Goal: Check status: Check status

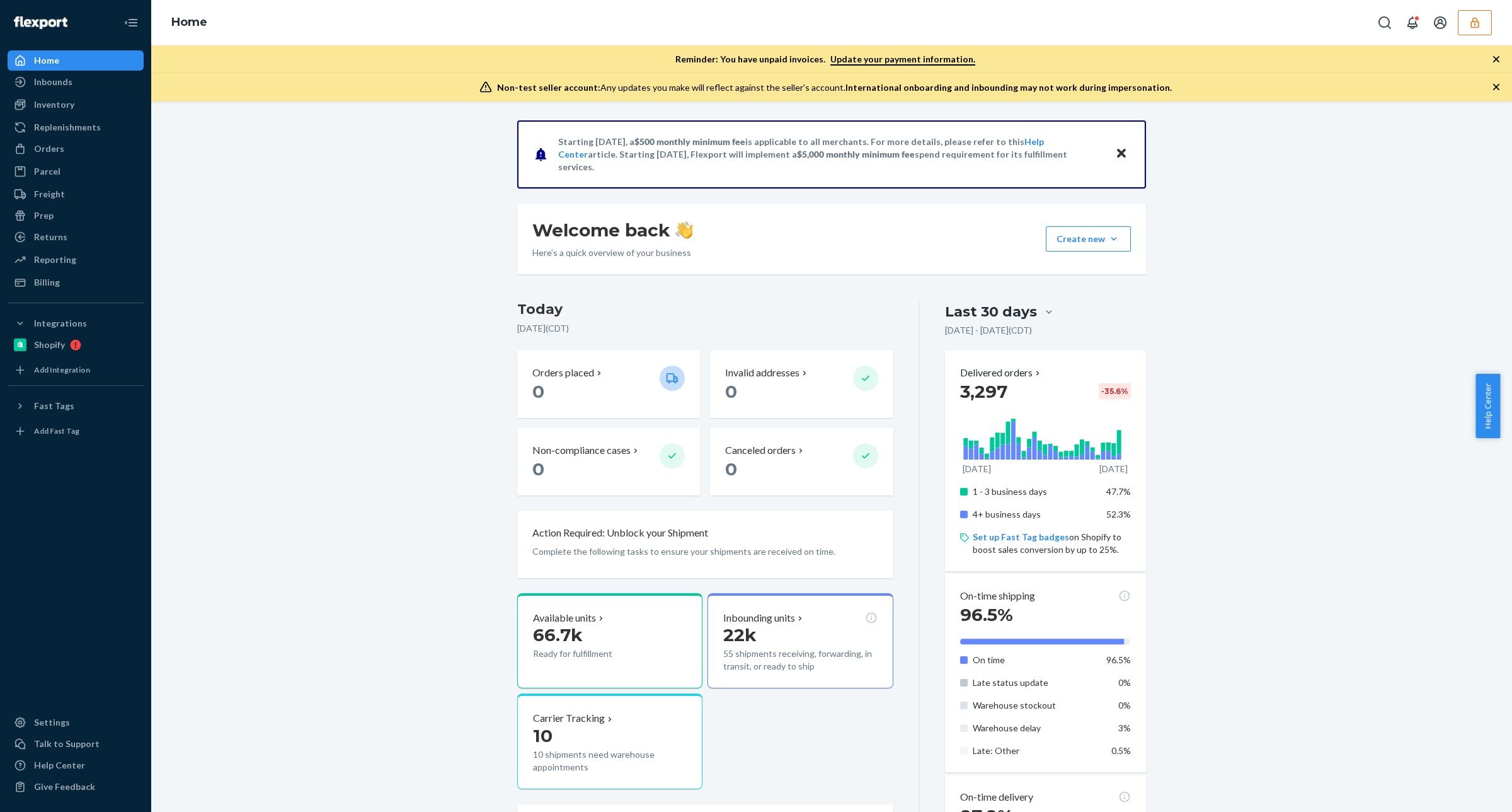
click at [1472, 13] on button "button" at bounding box center [1475, 23] width 34 height 26
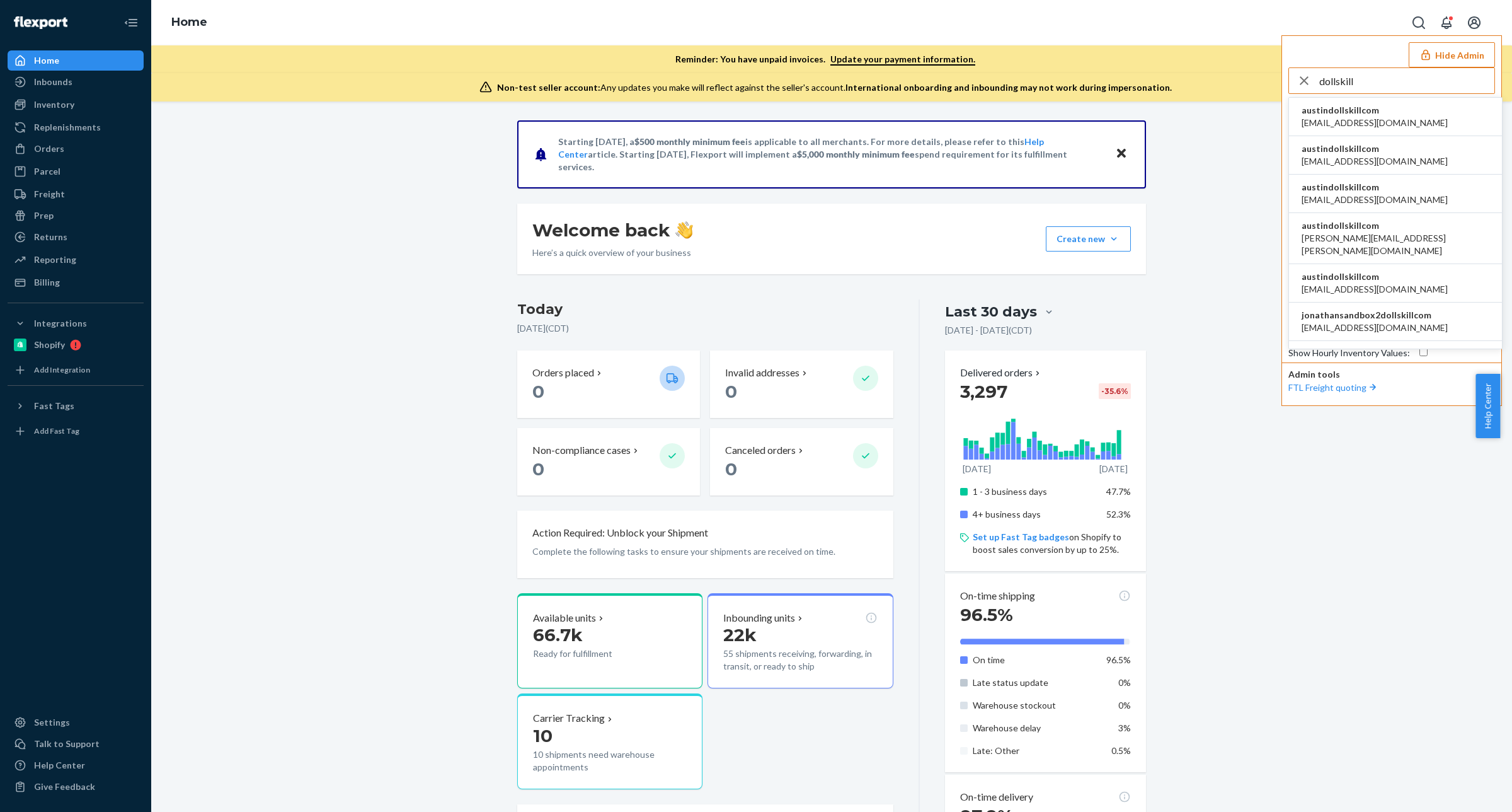
type input "dollskill"
click at [1374, 114] on span "austindollskillcom" at bounding box center [1374, 110] width 146 height 13
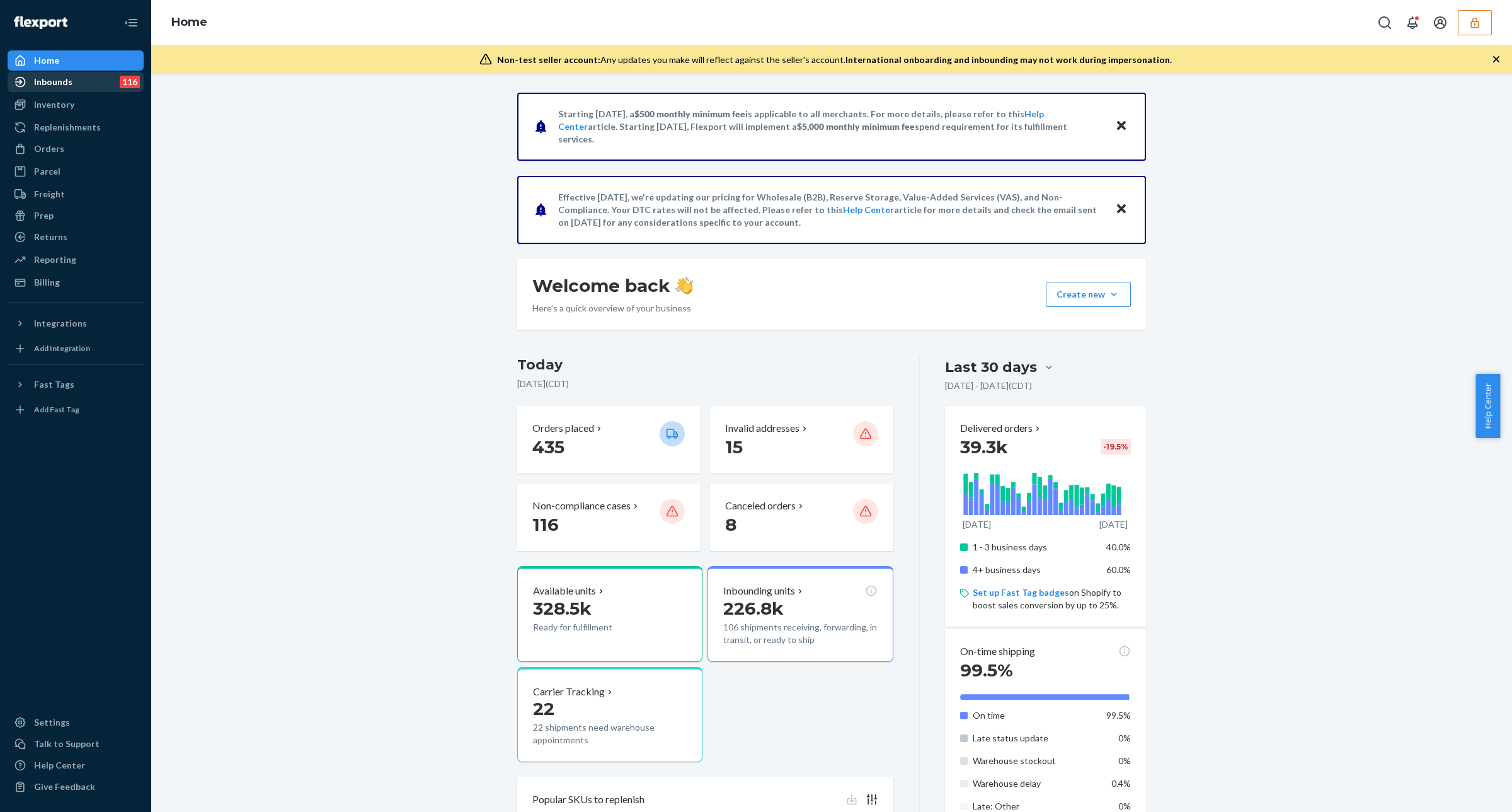
click at [84, 80] on div "Inbounds 116" at bounding box center [76, 82] width 134 height 18
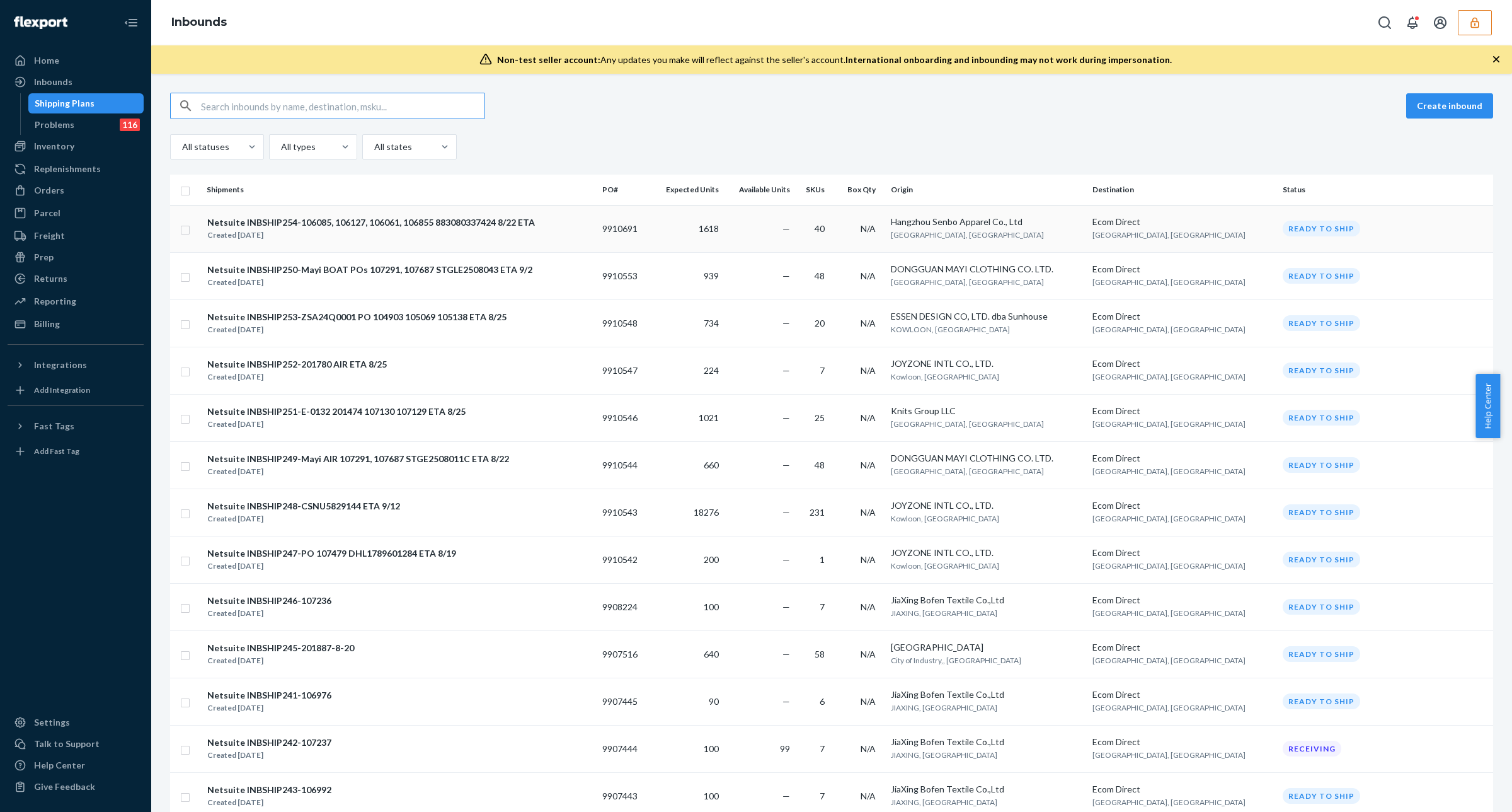
click at [449, 229] on div "Created Aug 22, 2025" at bounding box center [370, 235] width 327 height 13
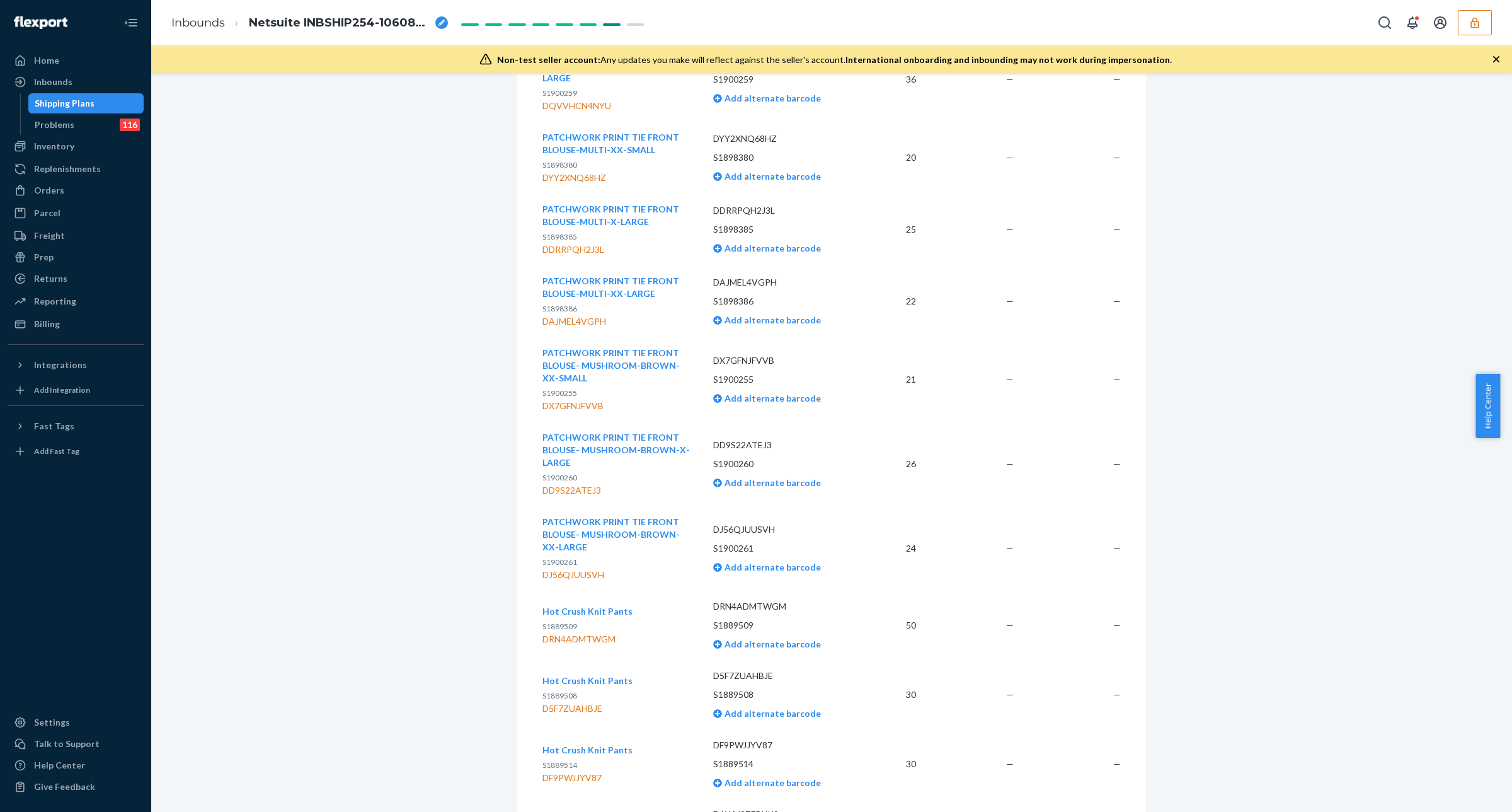
scroll to position [2600, 0]
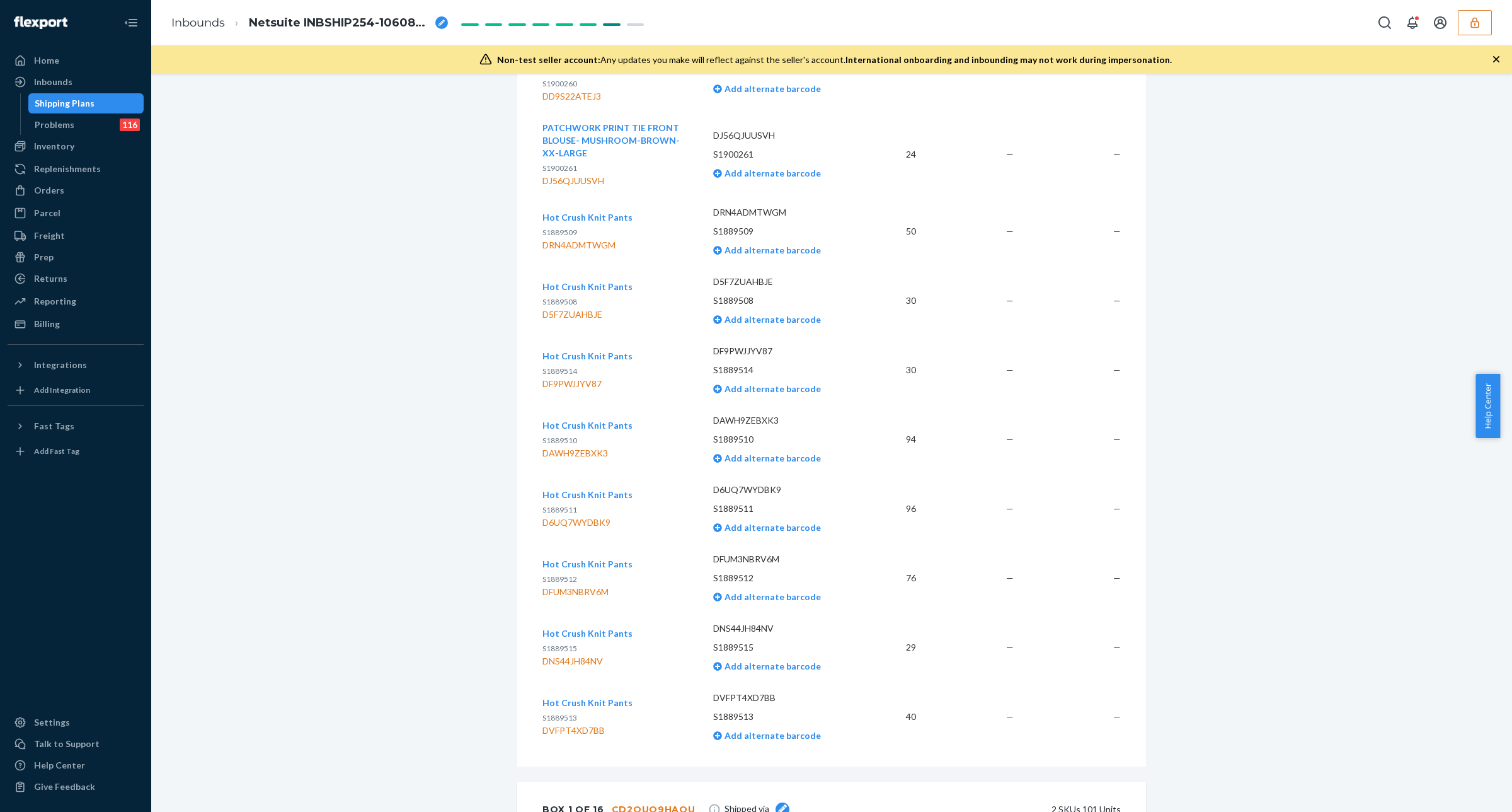
click at [213, 30] on li "Inbounds" at bounding box center [197, 23] width 54 height 17
click at [208, 21] on link "Inbounds" at bounding box center [197, 23] width 54 height 14
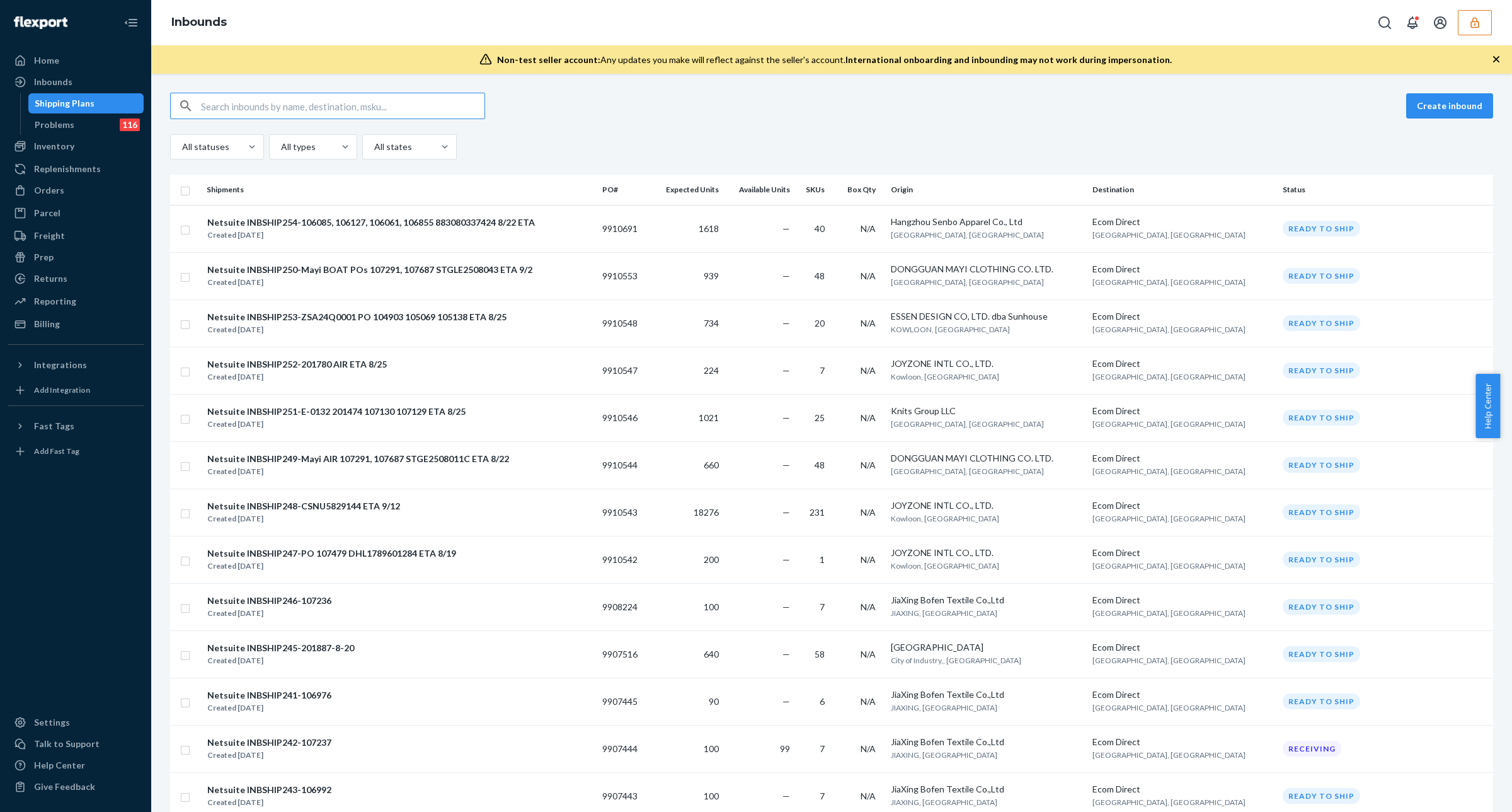
click at [308, 102] on input "text" at bounding box center [343, 106] width 284 height 26
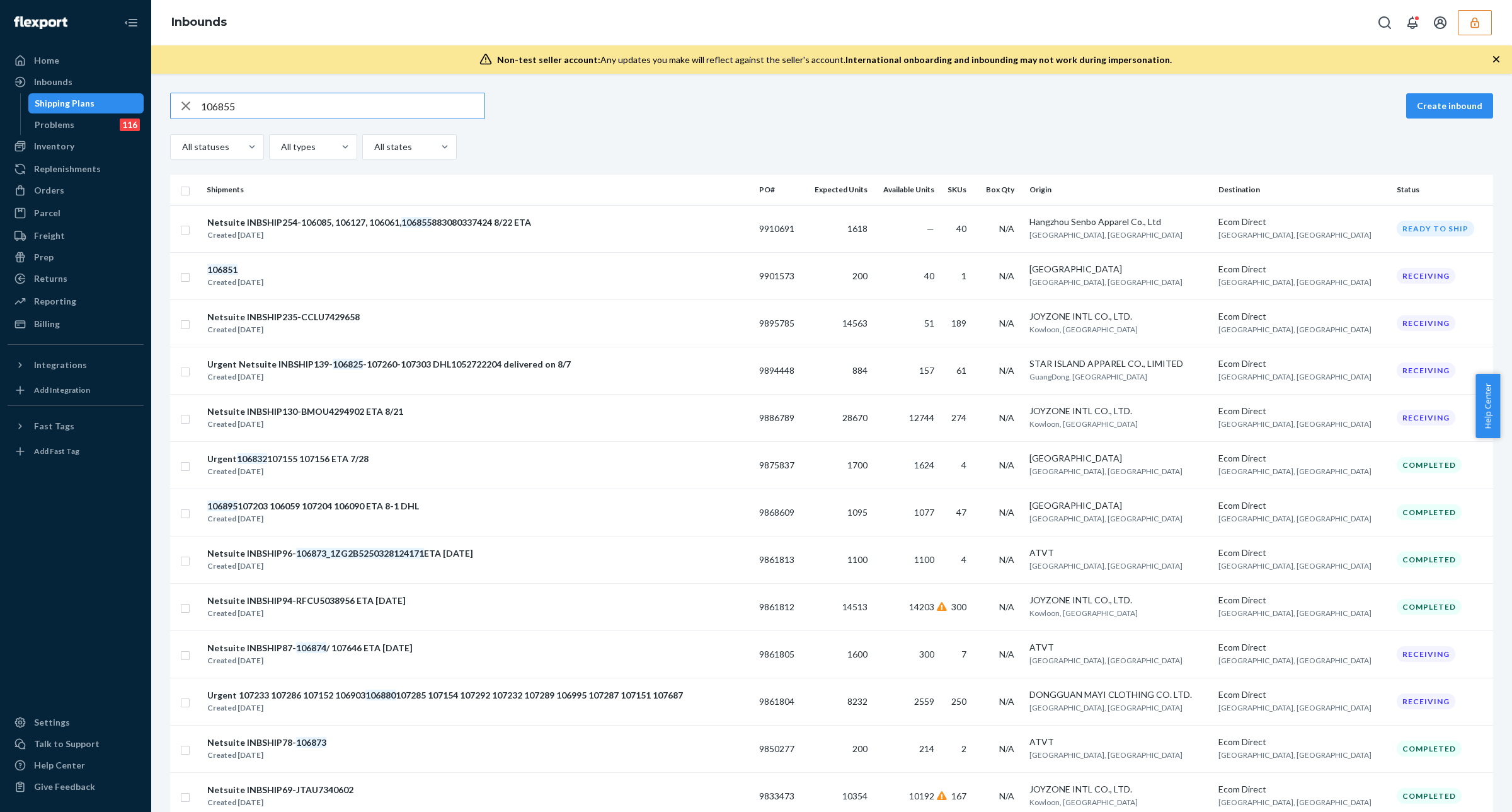
type input "106855"
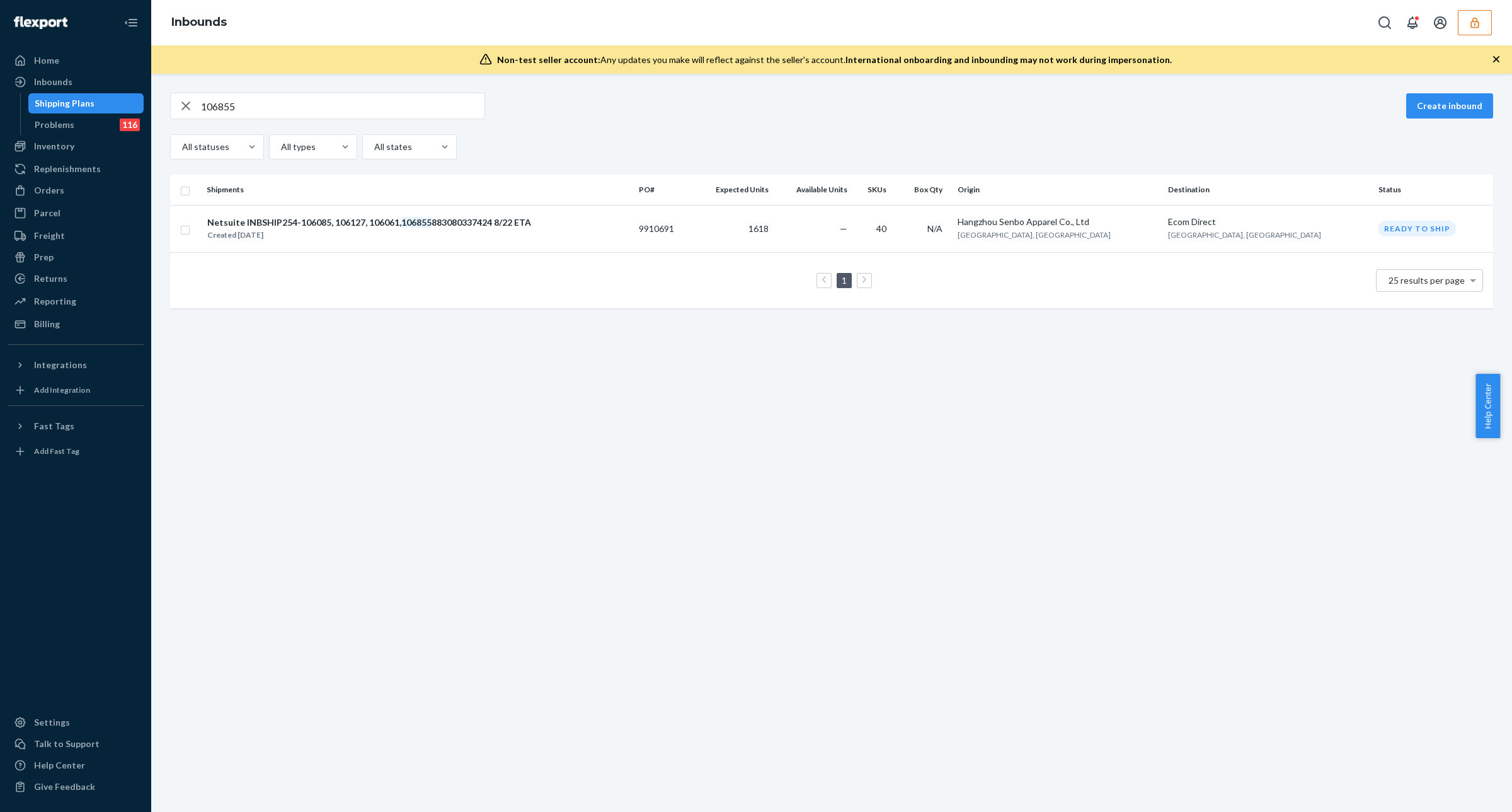
click at [1091, 459] on div "106855 Create inbound All statuses All types All states Shipments PO# Expected …" at bounding box center [831, 442] width 1361 height 738
click at [451, 226] on div "Netsuite INBSHIP254-106085, 106127, 106061, 106855 883080337424 8/22 ETA" at bounding box center [369, 222] width 324 height 13
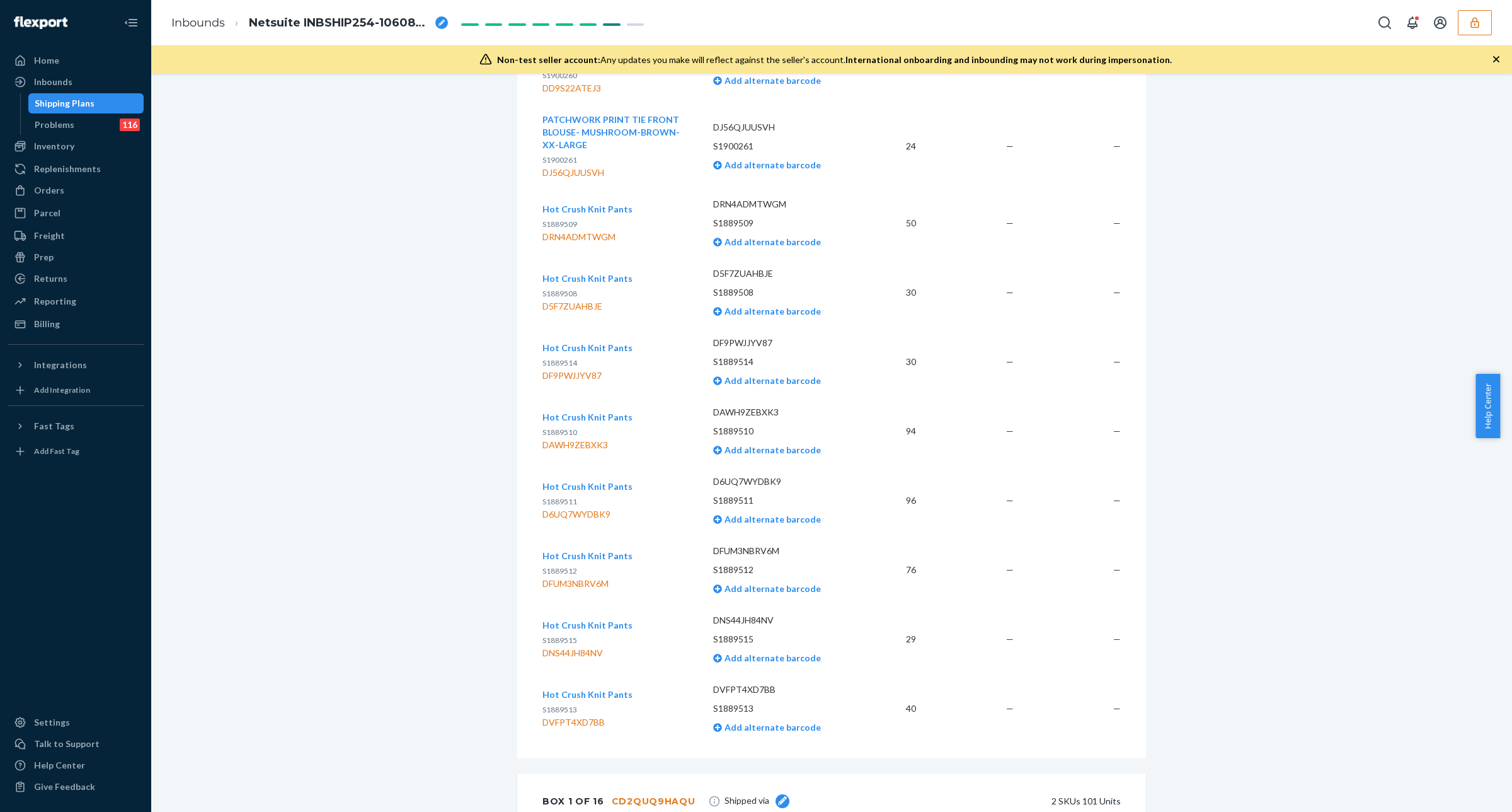
scroll to position [2600, 0]
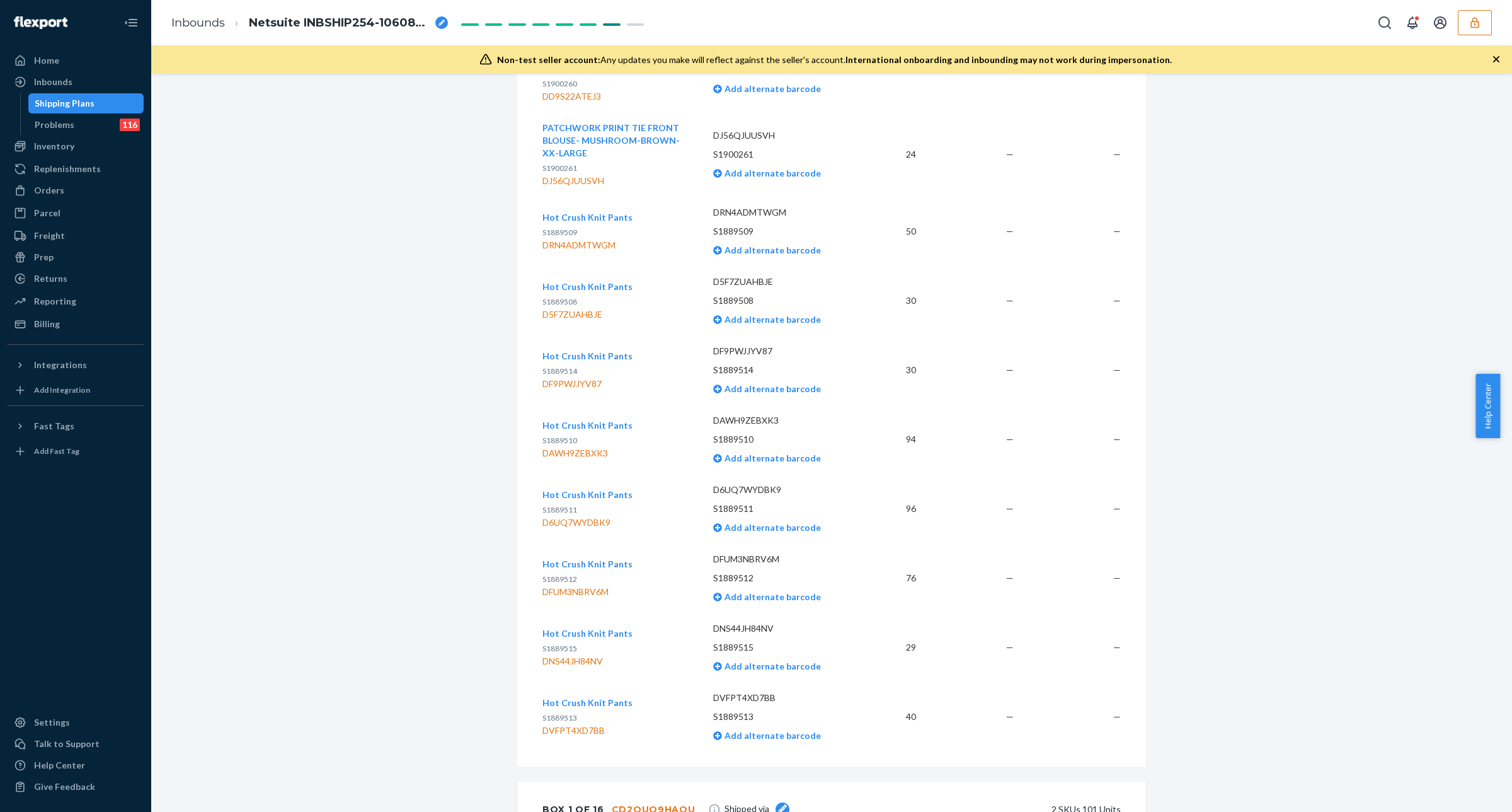
click at [589, 289] on span "Hot Crush Knit Pants" at bounding box center [588, 286] width 90 height 11
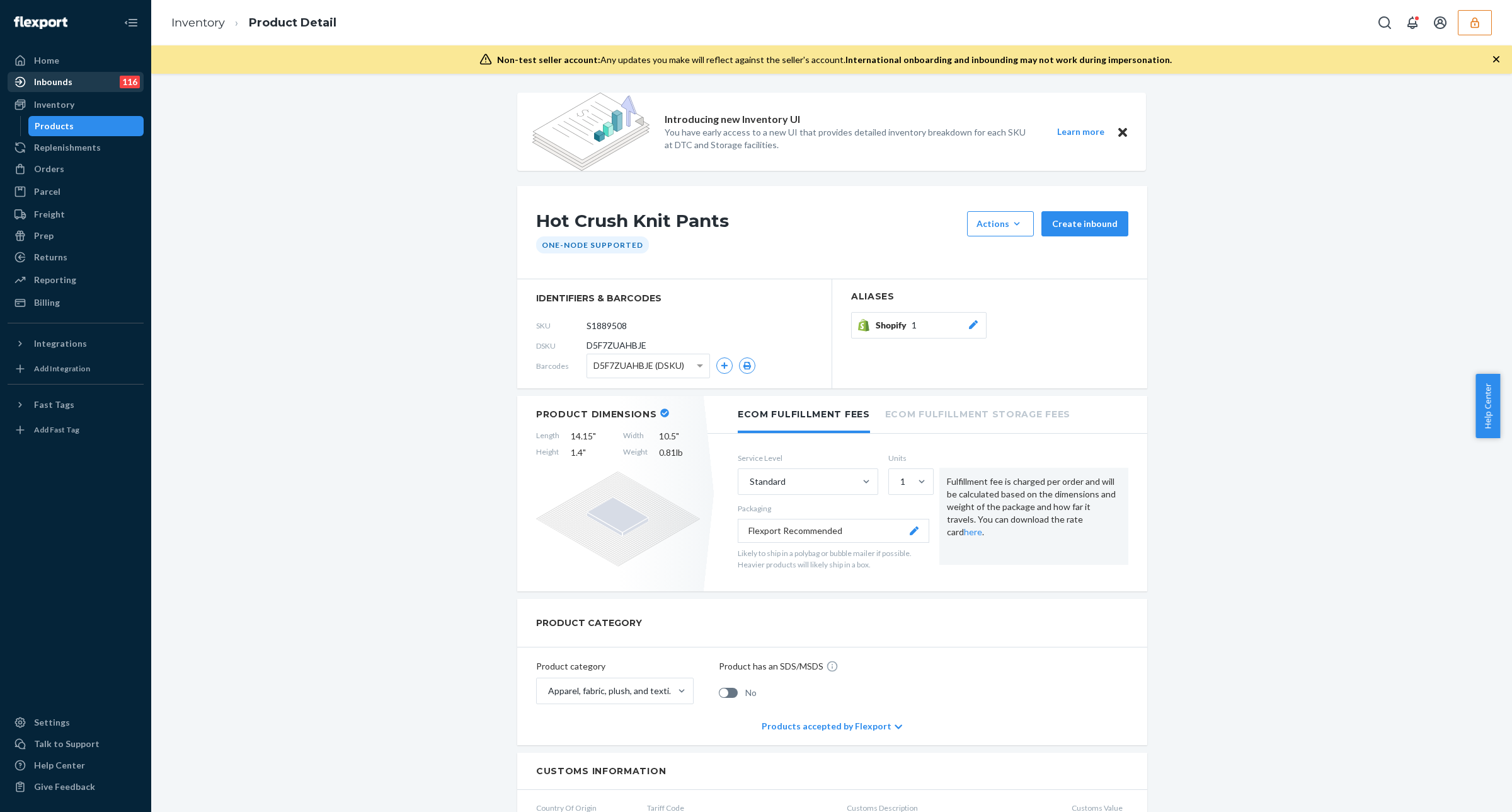
click at [82, 81] on div "Inbounds 116" at bounding box center [76, 82] width 134 height 18
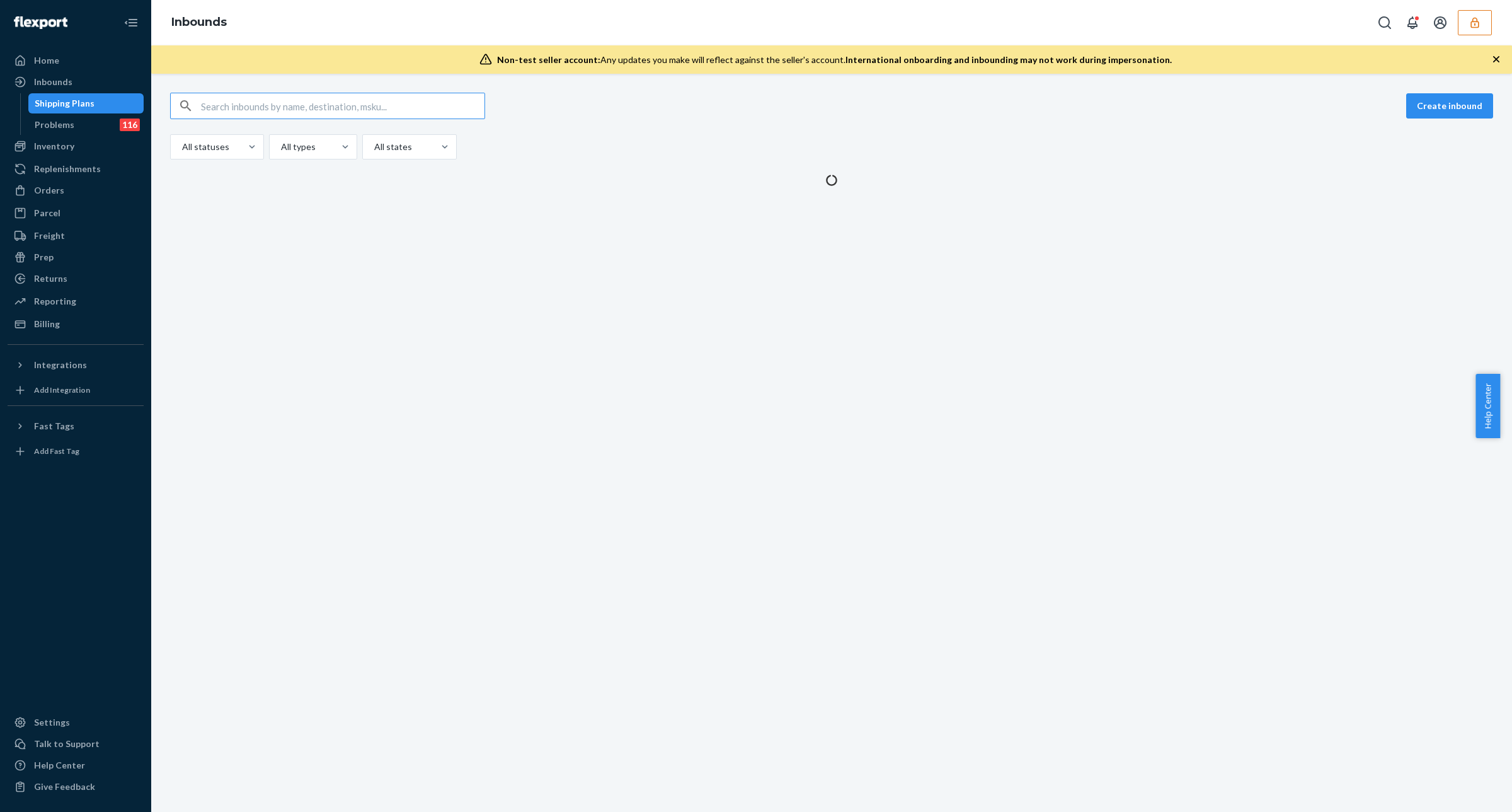
click at [307, 111] on input "text" at bounding box center [343, 106] width 284 height 26
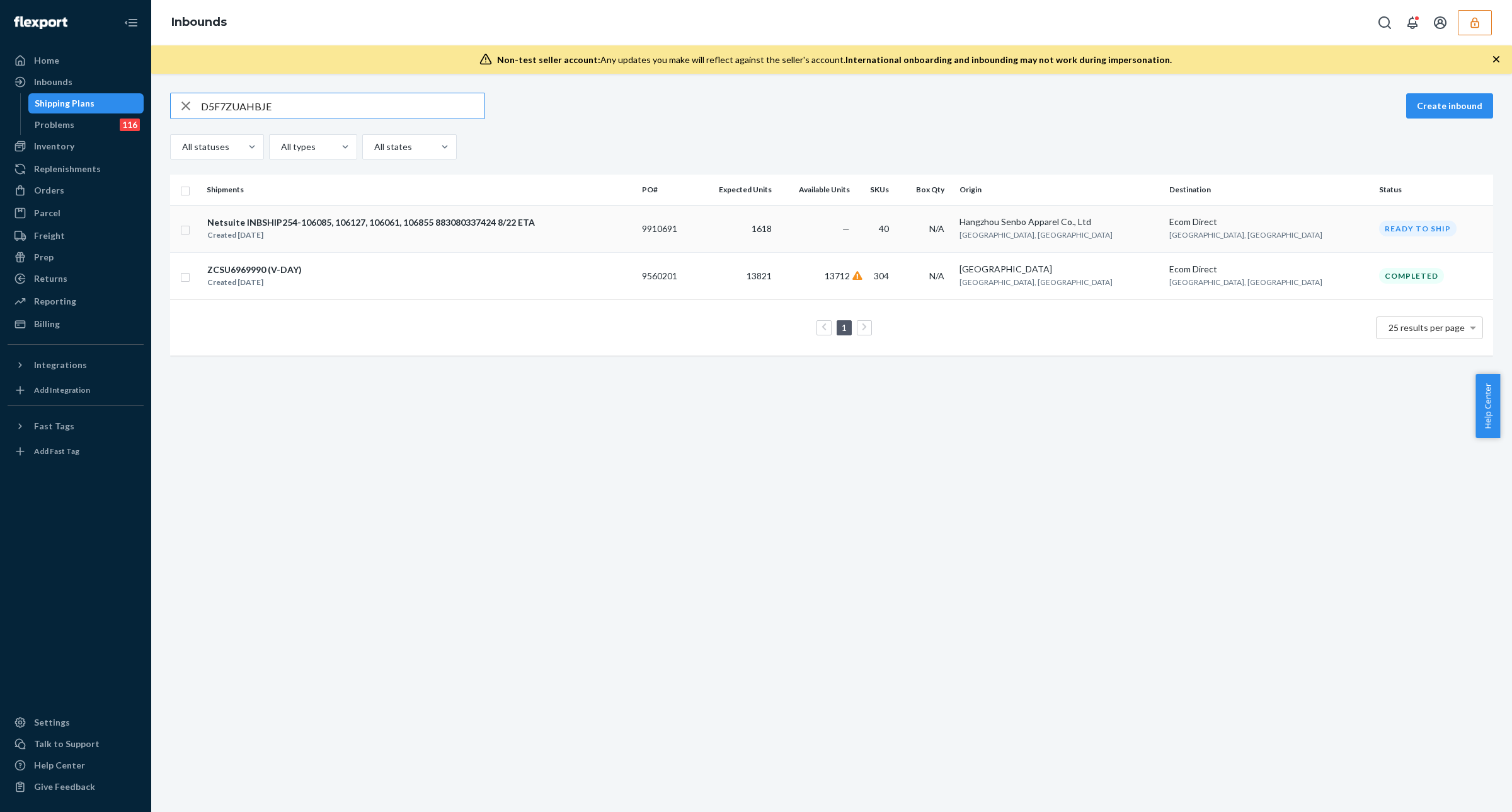
type input "D5F7ZUAHBJE"
click at [574, 234] on div "Netsuite INBSHIP254-106085, 106127, 106061, 106855 883080337424 8/22 ETA Create…" at bounding box center [419, 228] width 425 height 27
